Goal: Browse casually

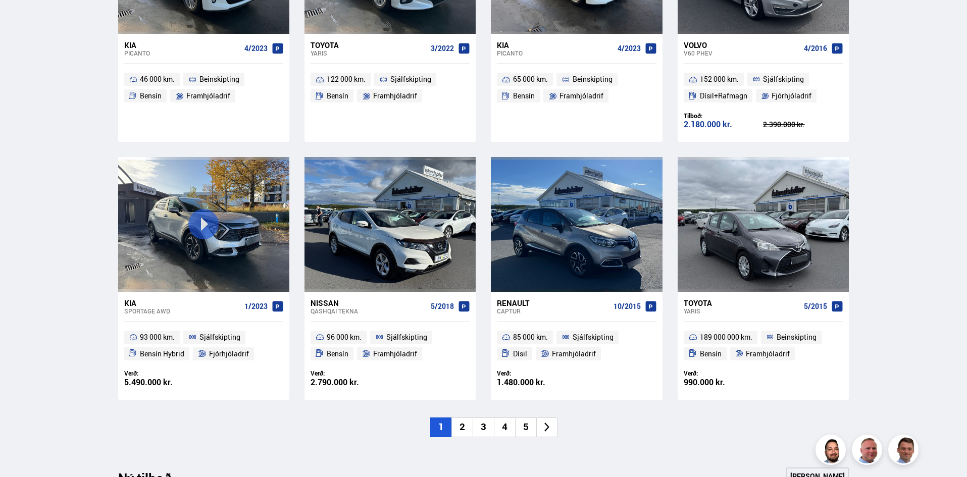
scroll to position [656, 0]
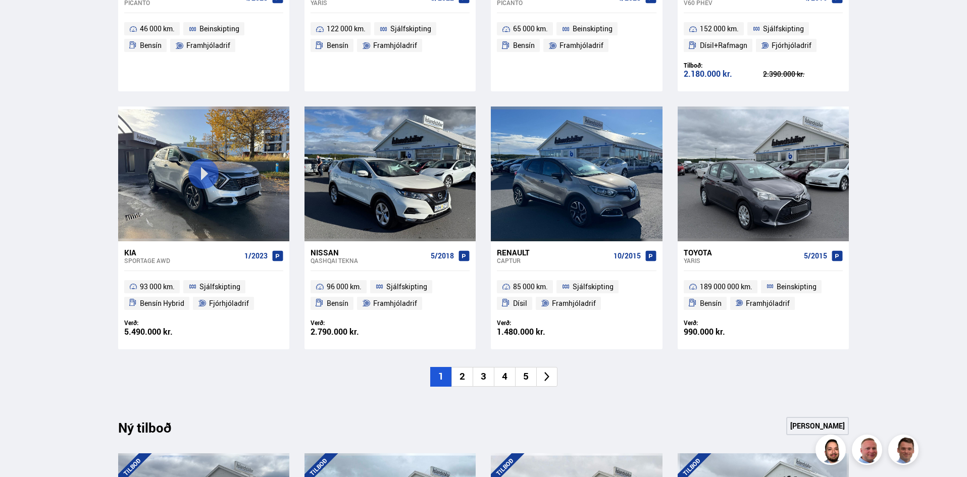
click at [464, 374] on li "2" at bounding box center [461, 377] width 21 height 20
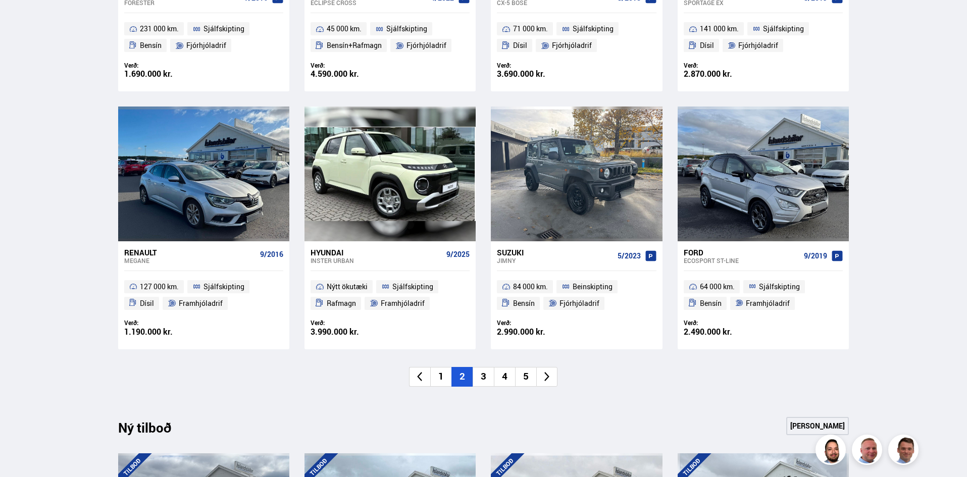
click at [483, 376] on li "3" at bounding box center [482, 377] width 21 height 20
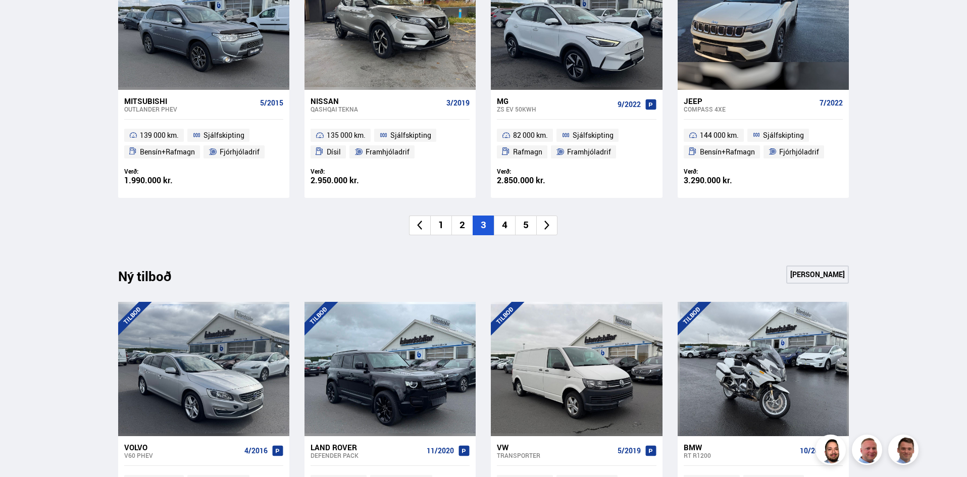
scroll to position [606, 0]
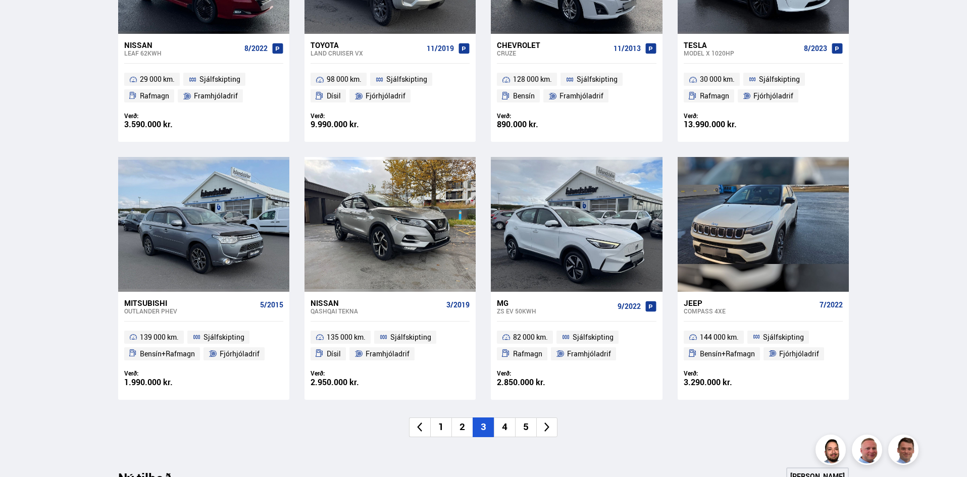
click at [507, 425] on li "4" at bounding box center [504, 427] width 21 height 20
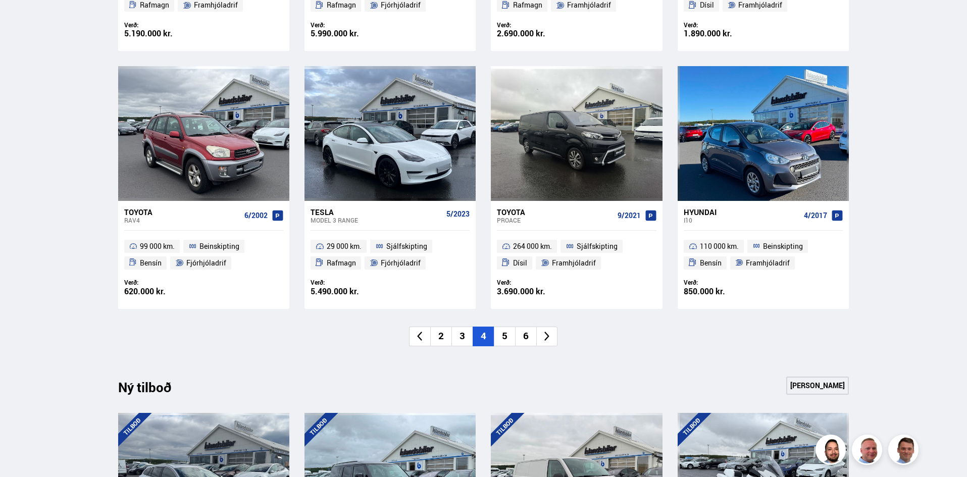
scroll to position [707, 0]
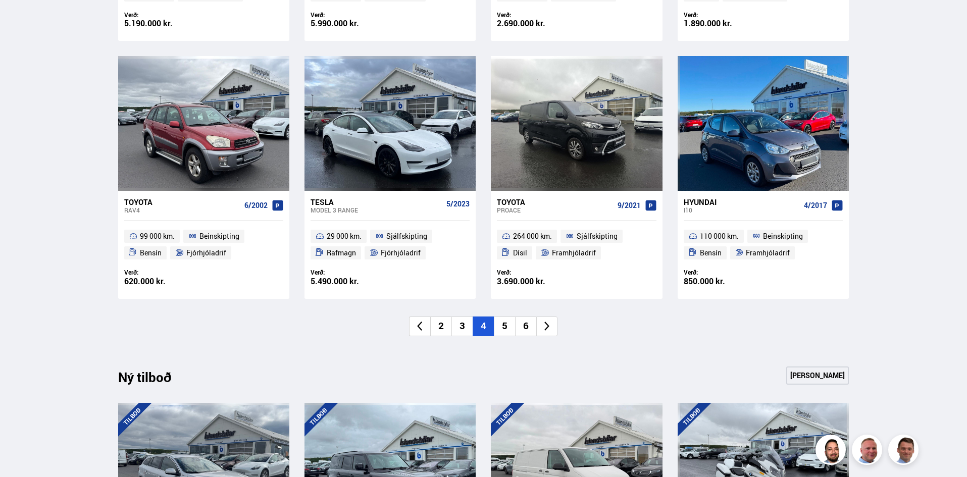
click at [501, 325] on li "5" at bounding box center [504, 326] width 21 height 20
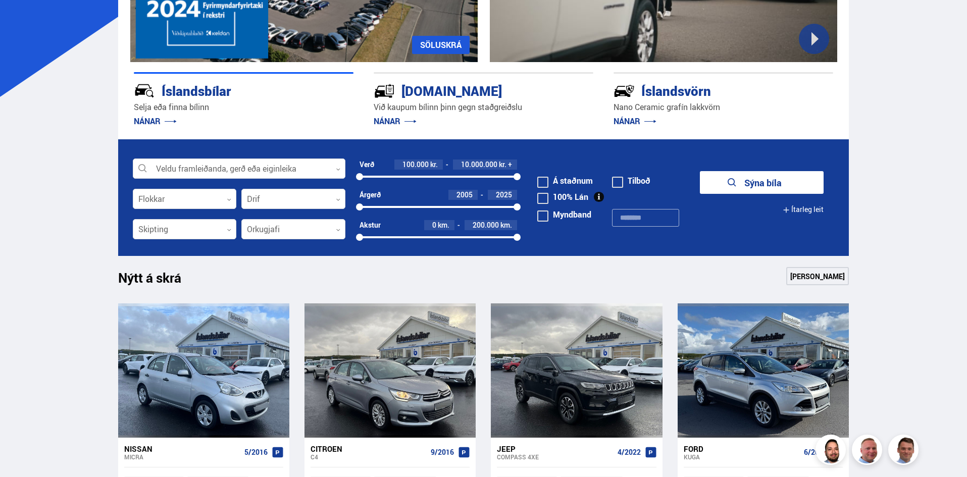
scroll to position [0, 0]
